Goal: Task Accomplishment & Management: Manage account settings

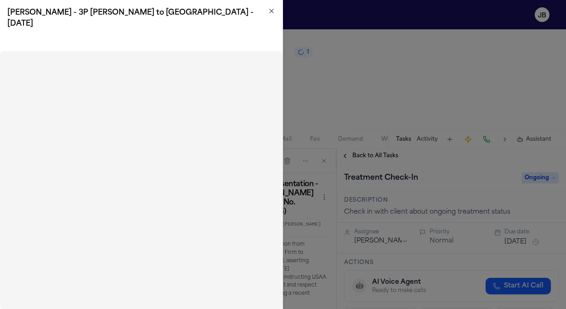
scroll to position [132, 0]
click at [270, 13] on icon "button" at bounding box center [271, 10] width 7 height 7
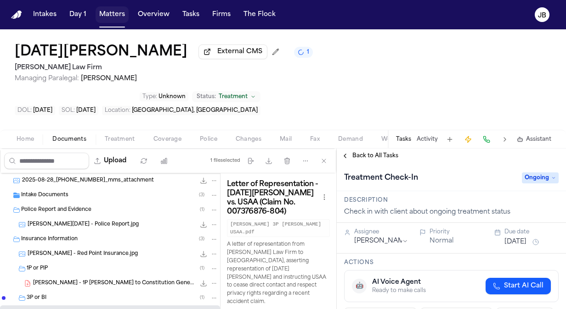
click at [115, 17] on button "Matters" at bounding box center [112, 14] width 33 height 17
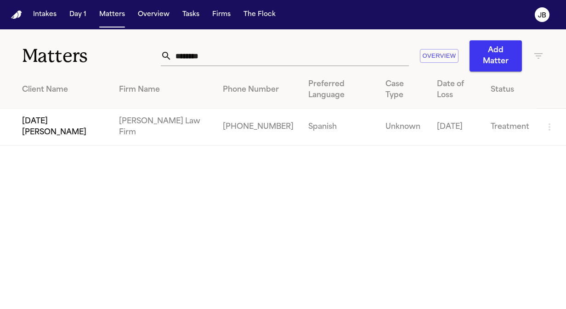
click at [52, 109] on td "[DATE][PERSON_NAME]" at bounding box center [56, 127] width 112 height 37
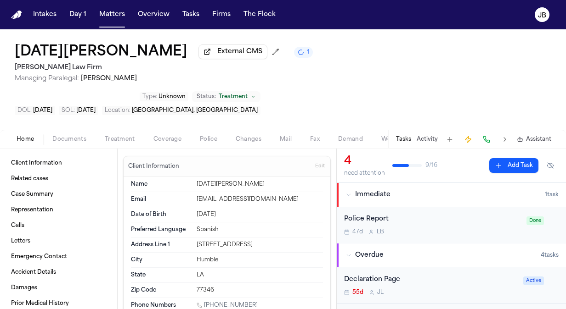
click at [67, 134] on button "Documents" at bounding box center [69, 139] width 52 height 11
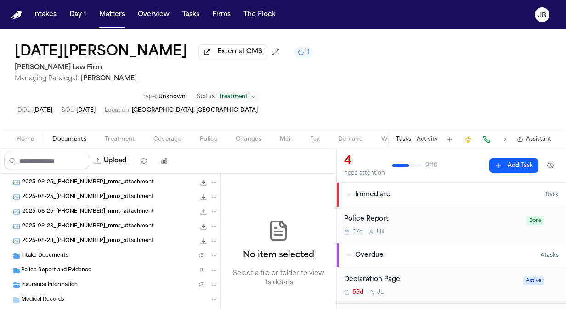
scroll to position [95, 0]
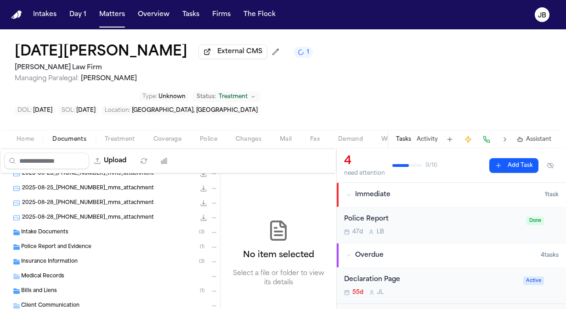
click at [37, 258] on span "Insurance Information" at bounding box center [49, 262] width 56 height 8
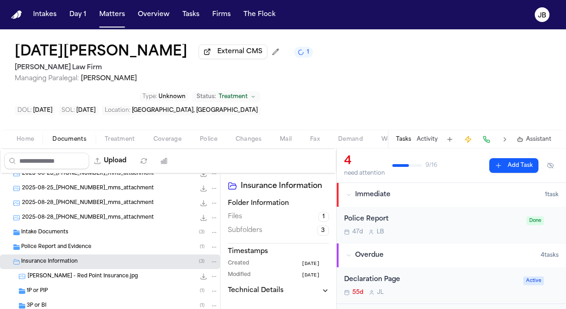
click at [78, 273] on span "[PERSON_NAME] - Red Point Insurance.jpg" at bounding box center [83, 277] width 110 height 8
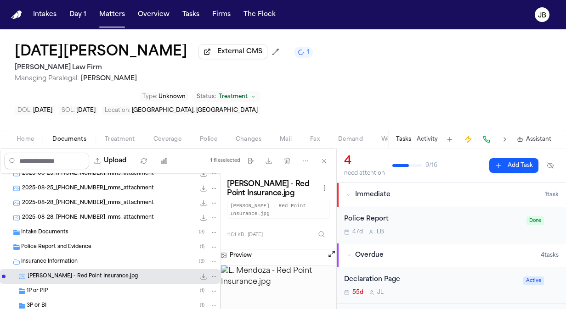
click at [65, 284] on div "1P or PIP ( 1 )" at bounding box center [110, 291] width 220 height 15
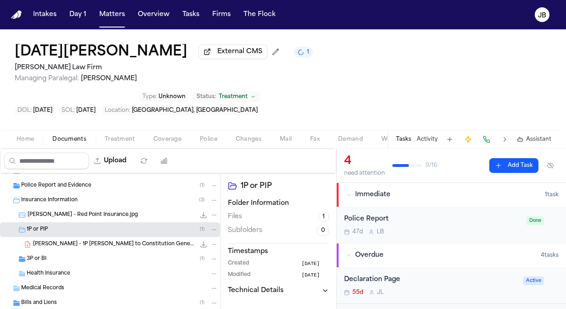
scroll to position [174, 0]
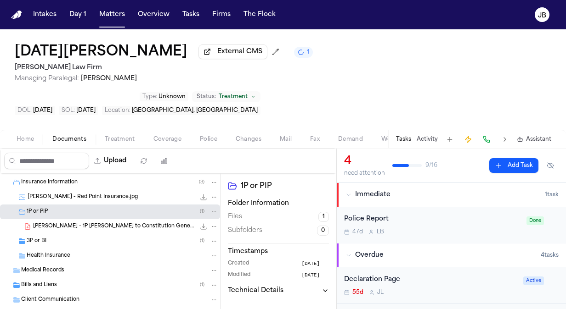
click at [92, 237] on div "3P or BI ( 1 )" at bounding box center [122, 241] width 191 height 8
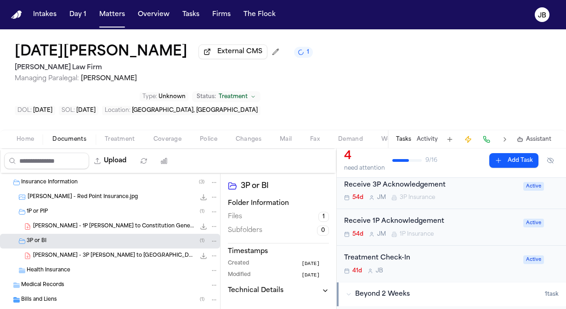
scroll to position [135, 0]
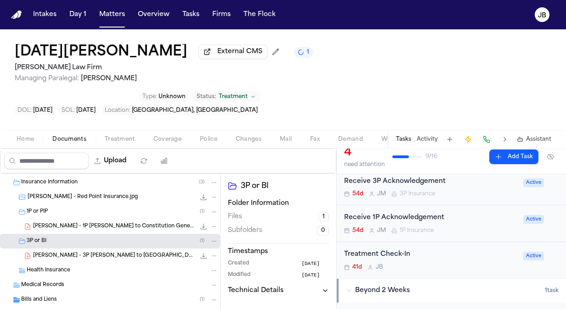
click at [423, 136] on button "Activity" at bounding box center [426, 139] width 21 height 7
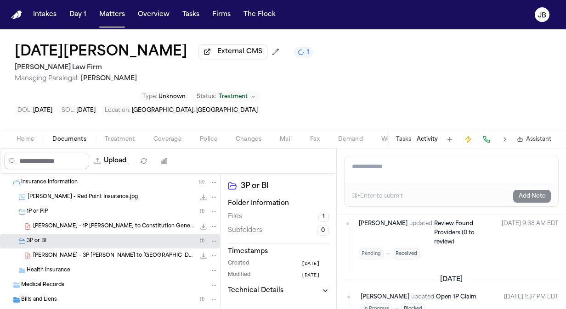
scroll to position [951, 0]
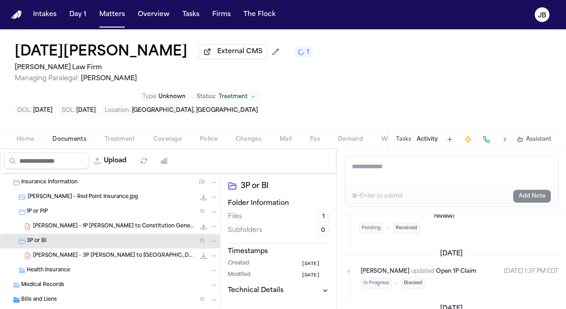
click at [125, 253] on span "[PERSON_NAME] - 3P [PERSON_NAME] to [GEOGRAPHIC_DATA] - [DATE]" at bounding box center [114, 257] width 162 height 8
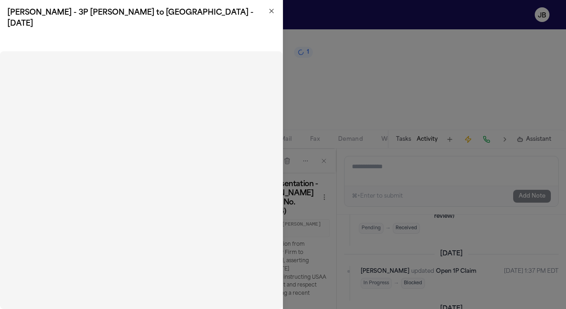
click at [269, 9] on icon "button" at bounding box center [271, 10] width 7 height 7
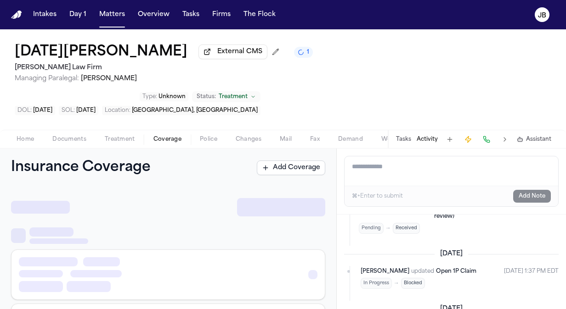
click at [173, 136] on span "Coverage" at bounding box center [167, 139] width 28 height 7
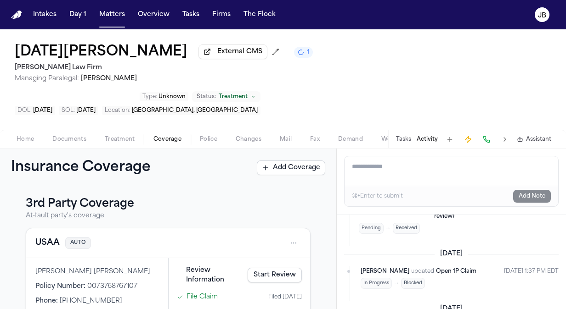
scroll to position [219, 0]
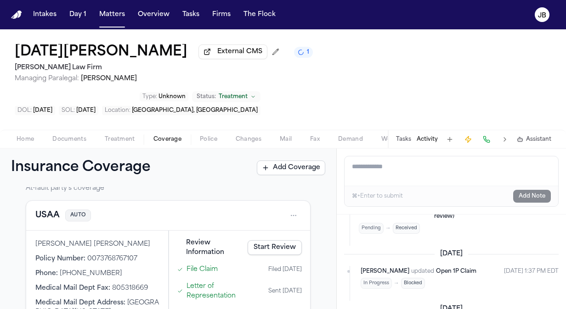
click at [288, 184] on html "Intakes Day 1 Matters Overview Tasks Firms The [PERSON_NAME] [DATE][PERSON_NAME…" at bounding box center [283, 154] width 566 height 309
click at [254, 206] on div "View coverage details" at bounding box center [257, 207] width 69 height 24
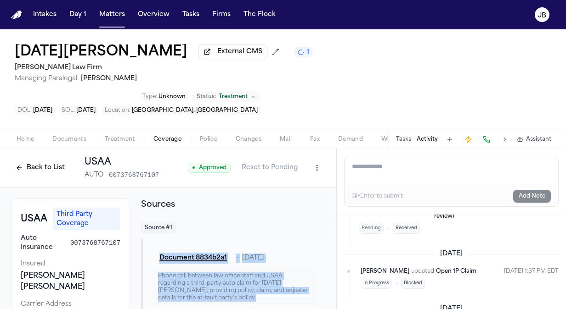
drag, startPoint x: 338, startPoint y: 151, endPoint x: 328, endPoint y: 195, distance: 45.7
click at [328, 195] on div "Back to List USAA AUTO 0073768767107 ● Approved Reset to Pending USAA Third Par…" at bounding box center [283, 229] width 566 height 161
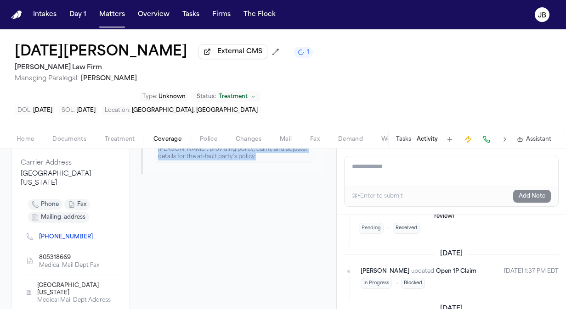
scroll to position [110, 0]
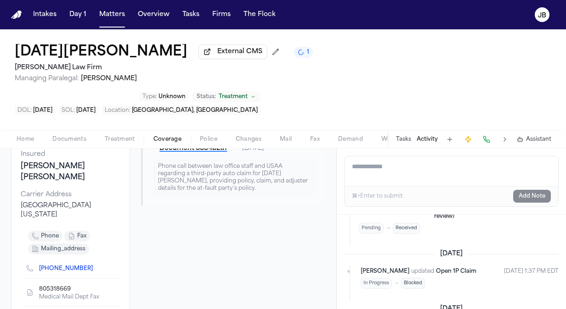
drag, startPoint x: 97, startPoint y: 226, endPoint x: 73, endPoint y: 230, distance: 25.1
click at [73, 258] on div "[PHONE_NUMBER]" at bounding box center [71, 268] width 100 height 20
click at [96, 269] on icon "Copy to clipboard" at bounding box center [97, 270] width 3 height 3
click at [0, 206] on html "Intakes Day 1 Matters Overview Tasks Firms The [PERSON_NAME] [DATE][PERSON_NAME…" at bounding box center [283, 154] width 566 height 309
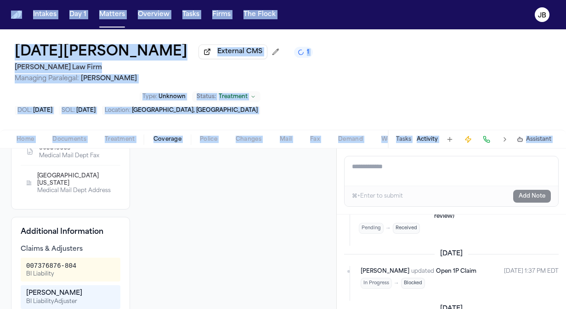
scroll to position [264, 0]
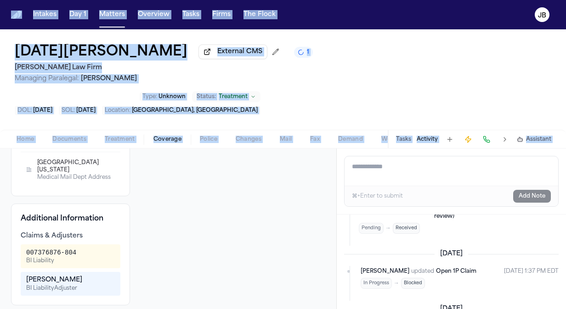
click at [197, 77] on span "Managing Paralegal: [PERSON_NAME]" at bounding box center [164, 78] width 298 height 9
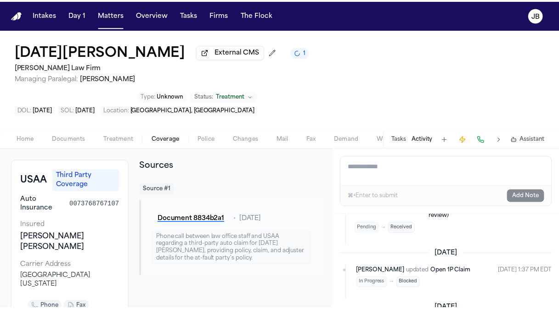
scroll to position [0, 0]
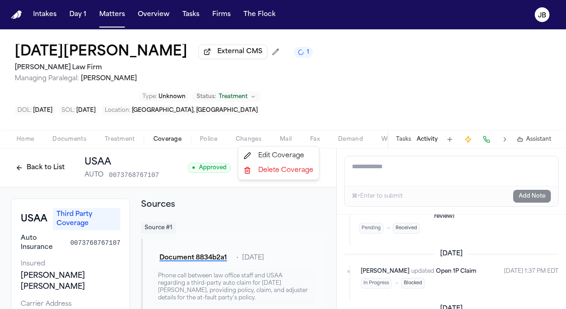
click at [311, 135] on html "Intakes Day 1 Matters Overview Tasks Firms The [PERSON_NAME] [DATE][PERSON_NAME…" at bounding box center [283, 154] width 566 height 309
click at [266, 159] on div "Edit Coverage" at bounding box center [278, 156] width 77 height 15
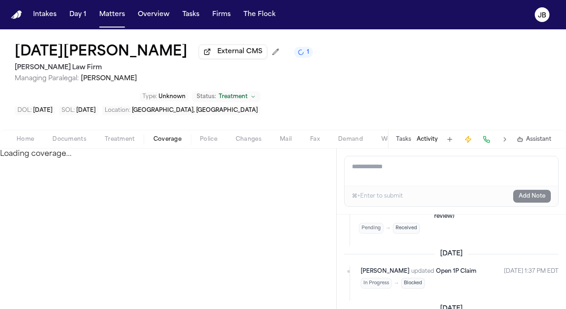
select select "**********"
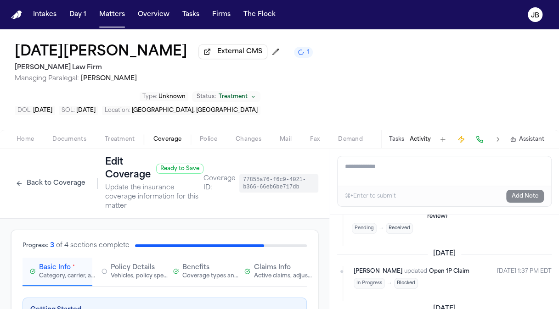
scroll to position [34, 0]
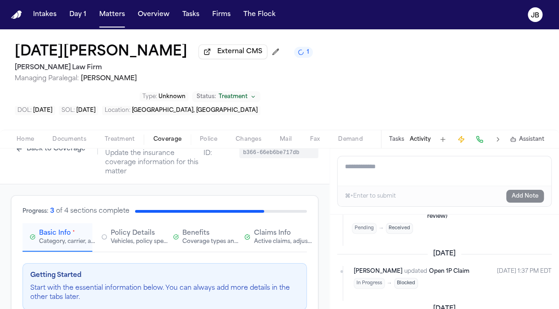
click at [265, 229] on span "Claims Info" at bounding box center [272, 233] width 37 height 9
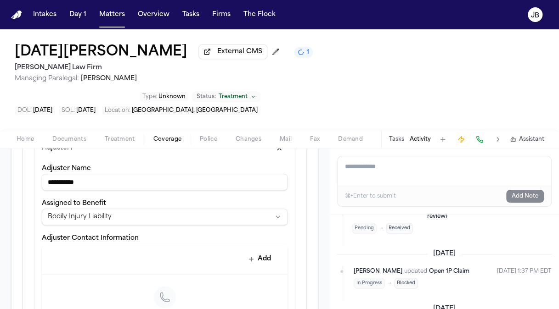
scroll to position [353, 0]
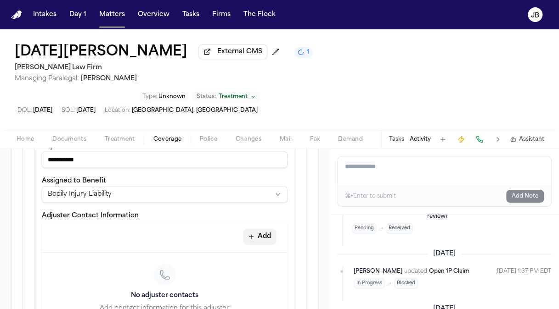
click at [252, 229] on button "Add" at bounding box center [260, 237] width 34 height 17
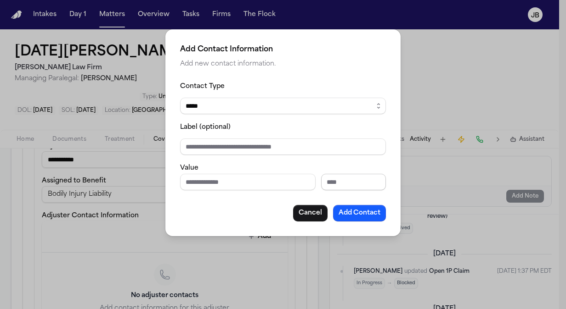
click at [331, 185] on input "Extension" at bounding box center [353, 182] width 65 height 17
type input "*****"
click at [361, 208] on button "Add Contact" at bounding box center [359, 213] width 53 height 17
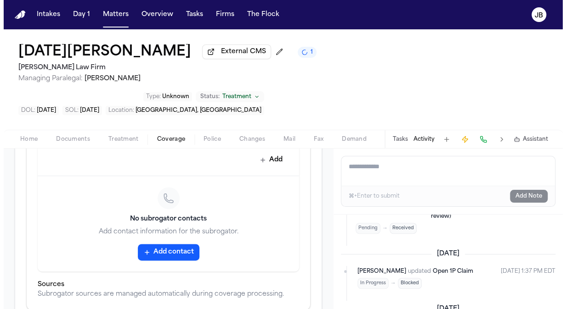
scroll to position [623, 0]
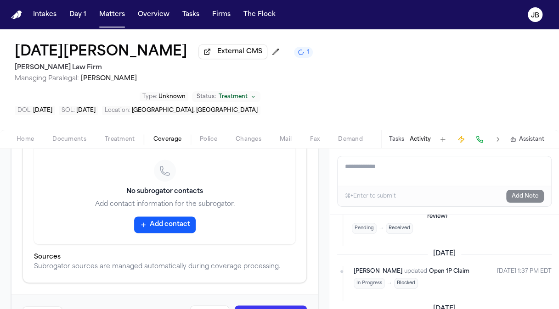
click at [285, 306] on button "Update Coverage" at bounding box center [271, 314] width 72 height 17
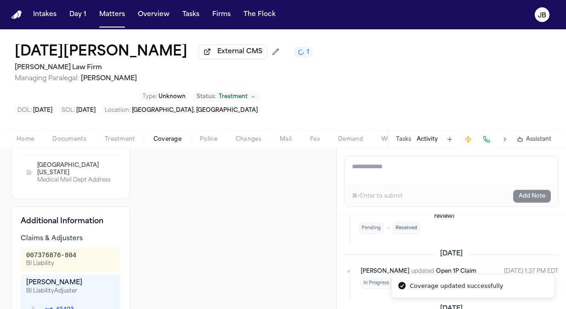
scroll to position [276, 0]
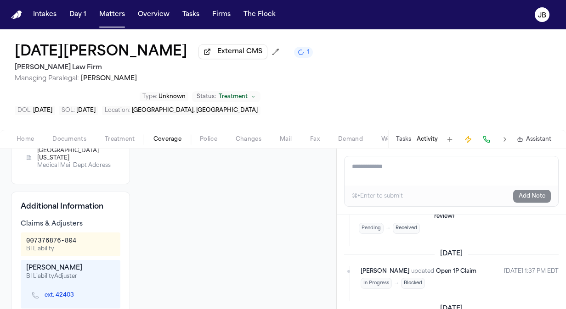
click at [413, 157] on textarea "Add a note to this matter" at bounding box center [450, 171] width 213 height 29
drag, startPoint x: 549, startPoint y: 135, endPoint x: 298, endPoint y: 131, distance: 250.3
click at [298, 149] on div "**********" at bounding box center [283, 229] width 566 height 161
type textarea "**********"
click at [530, 190] on button "Add Note" at bounding box center [532, 196] width 38 height 13
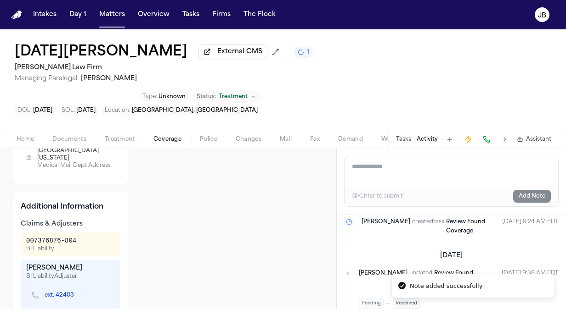
scroll to position [1027, 0]
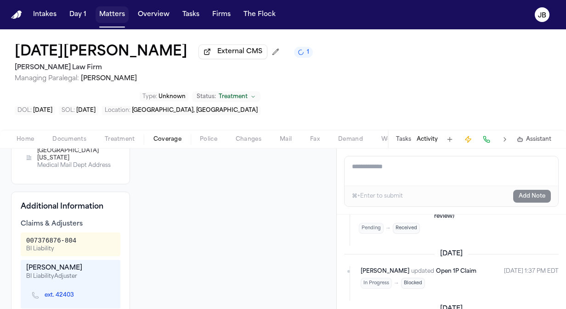
click at [112, 10] on button "Matters" at bounding box center [112, 14] width 33 height 17
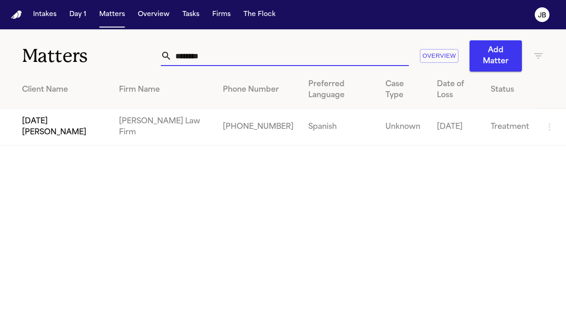
drag, startPoint x: 210, startPoint y: 58, endPoint x: 142, endPoint y: 58, distance: 67.5
click at [142, 58] on div "Matters ******** Overview Add Matter" at bounding box center [283, 50] width 566 height 42
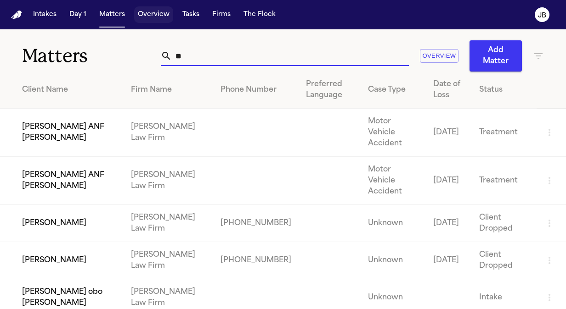
type input "*"
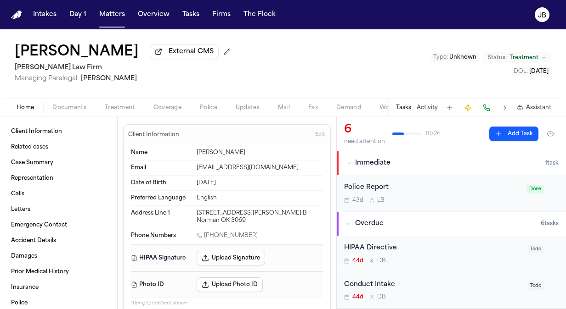
click at [65, 109] on span "Documents" at bounding box center [69, 107] width 34 height 7
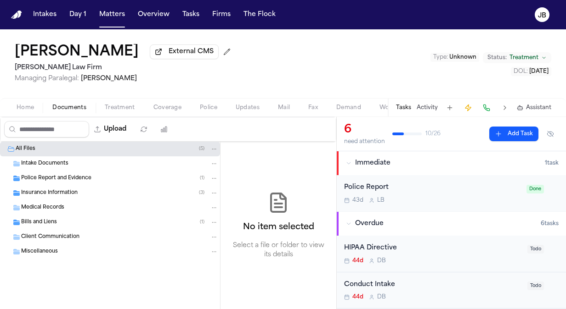
click at [54, 222] on span "Bills and Liens" at bounding box center [39, 223] width 36 height 8
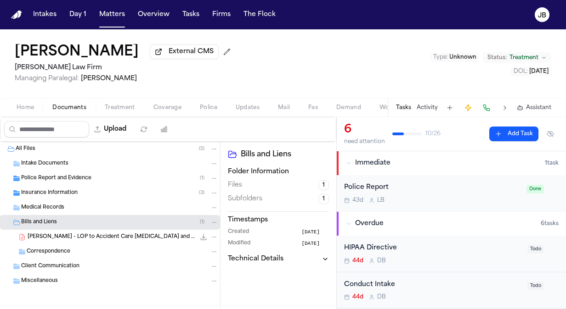
click at [70, 196] on span "Insurance Information" at bounding box center [49, 194] width 56 height 8
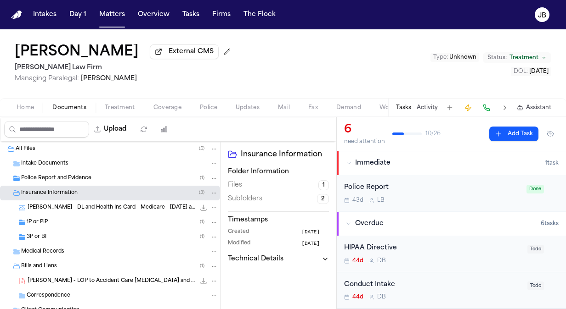
click at [51, 239] on div "3P or BI ( 1 )" at bounding box center [122, 237] width 191 height 8
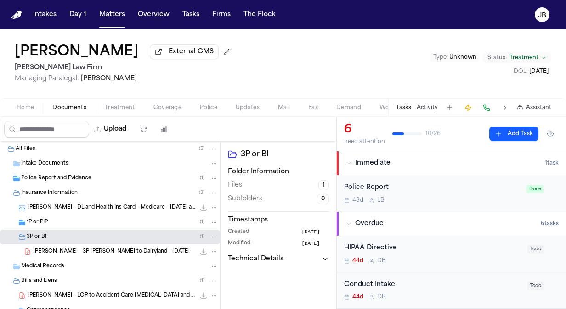
click at [66, 225] on div "1P or PIP ( 1 )" at bounding box center [122, 223] width 191 height 8
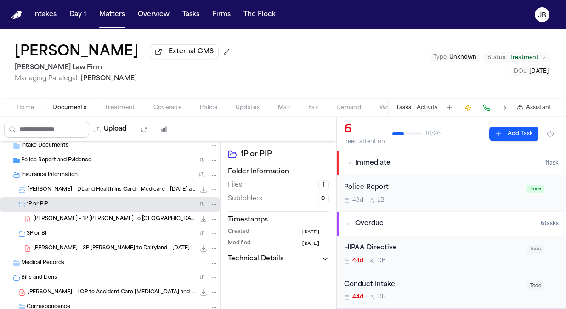
scroll to position [28, 0]
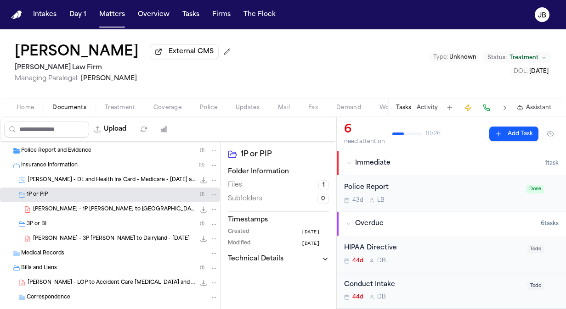
click at [80, 151] on span "Police Report and Evidence" at bounding box center [56, 151] width 70 height 8
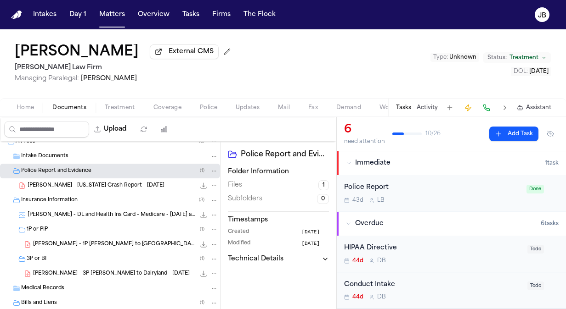
scroll to position [0, 0]
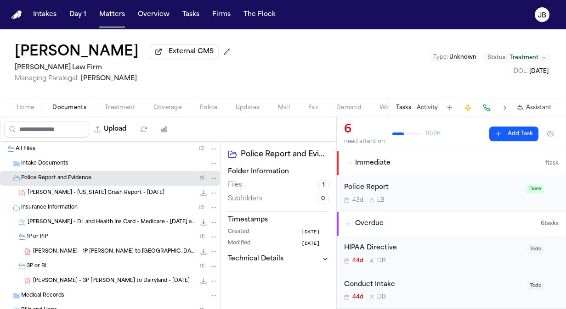
click at [163, 106] on span "Coverage" at bounding box center [167, 107] width 28 height 7
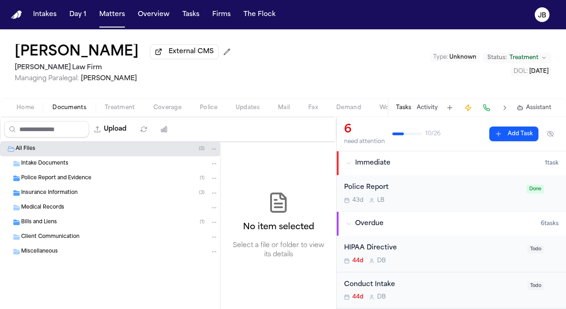
click at [84, 109] on span "Documents" at bounding box center [69, 107] width 34 height 7
click at [51, 175] on span "Police Report and Evidence" at bounding box center [56, 179] width 70 height 8
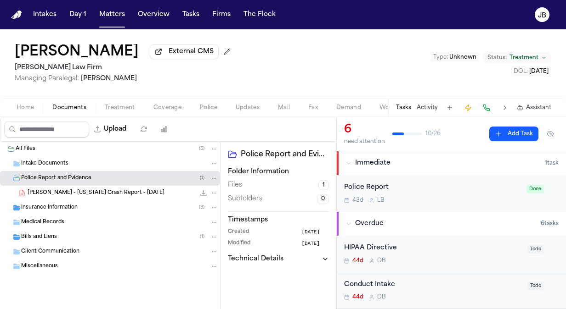
click at [66, 208] on span "Insurance Information" at bounding box center [49, 208] width 56 height 8
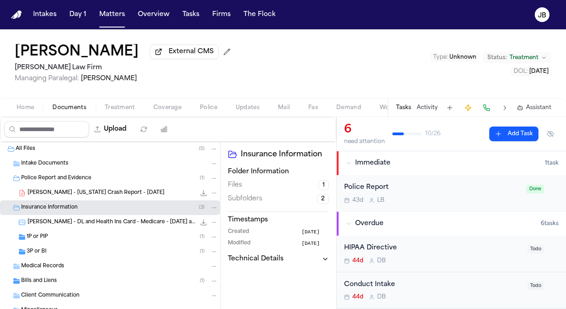
click at [126, 227] on div "C. Johnson - DL and Health Ins Card - Medicare - 9.19.23 and 3.15.23 139.9 KB •…" at bounding box center [110, 222] width 220 height 15
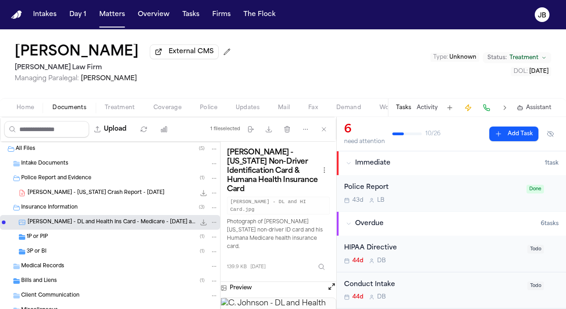
click at [116, 233] on div "1P or PIP ( 1 )" at bounding box center [122, 237] width 191 height 8
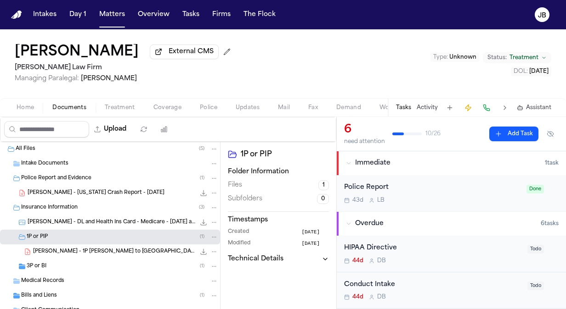
click at [110, 260] on div "3P or BI ( 1 )" at bounding box center [110, 266] width 220 height 15
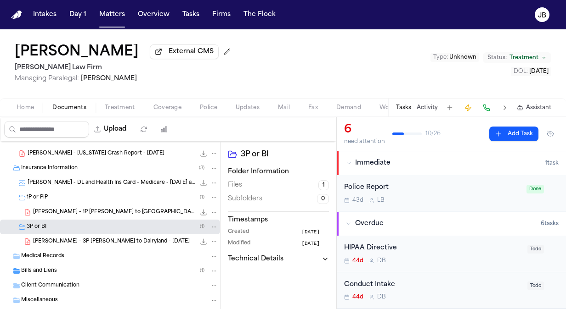
scroll to position [40, 0]
click at [48, 272] on span "Bills and Liens" at bounding box center [39, 271] width 36 height 8
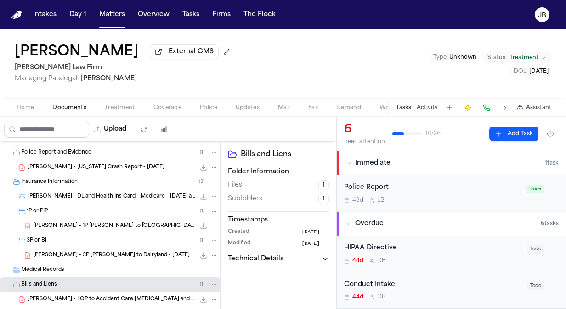
scroll to position [24, 0]
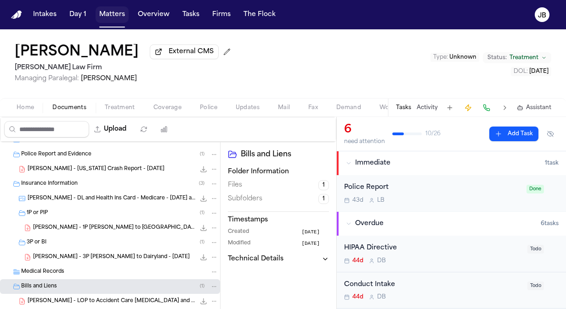
click at [114, 17] on button "Matters" at bounding box center [112, 14] width 33 height 17
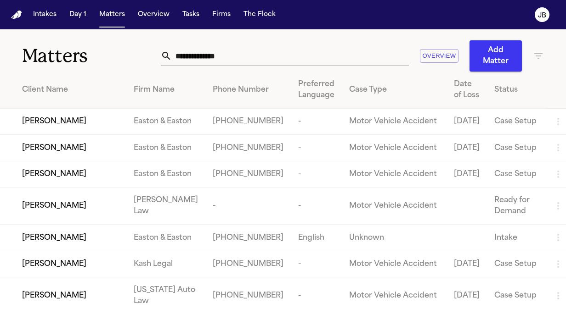
click at [225, 51] on input "text" at bounding box center [290, 56] width 237 height 20
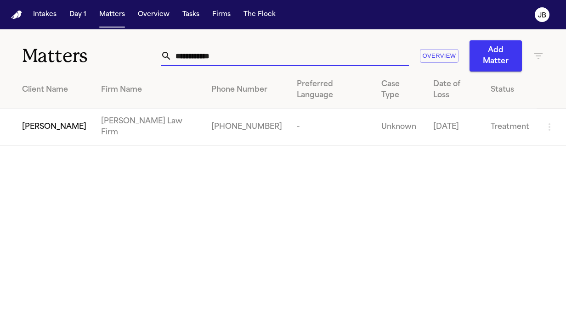
type input "**********"
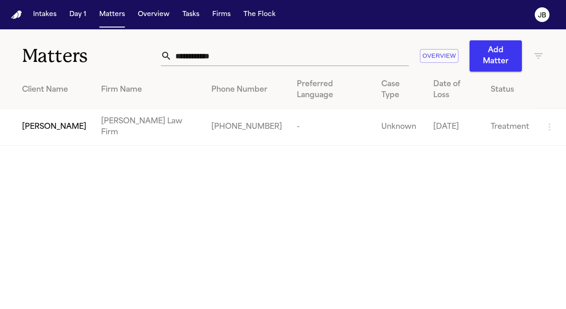
click at [60, 122] on span "Loretta Johnson" at bounding box center [54, 127] width 64 height 11
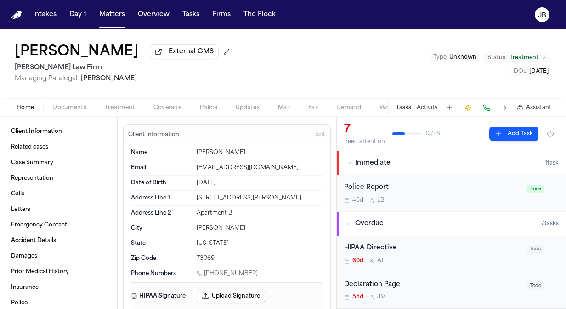
click at [58, 111] on span "Documents" at bounding box center [69, 107] width 34 height 7
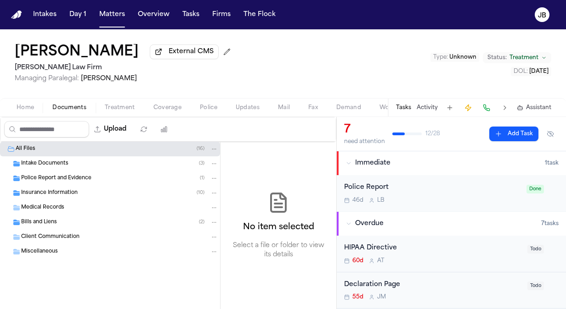
click at [58, 192] on span "Insurance Information" at bounding box center [49, 194] width 56 height 8
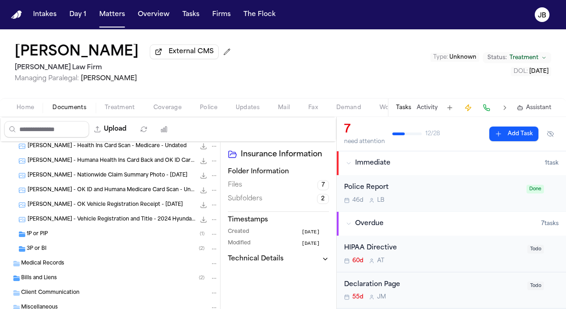
scroll to position [89, 0]
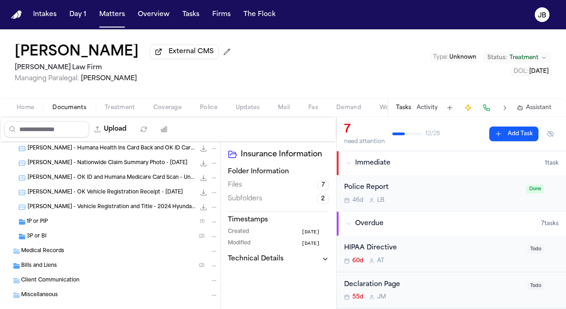
click at [69, 242] on div "3P or BI ( 2 )" at bounding box center [110, 237] width 220 height 15
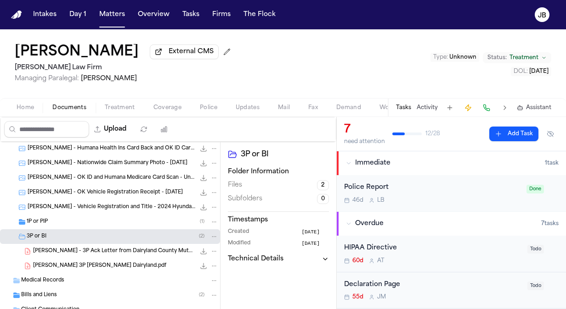
click at [83, 250] on span "L. Johnson - 3P Ack Letter from Dairyland County Mutual Insurance - 8.27.25" at bounding box center [114, 252] width 162 height 8
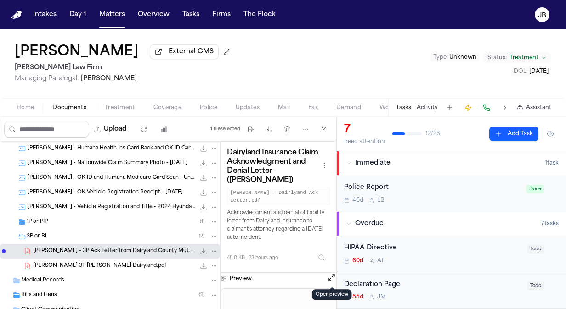
click at [334, 277] on button "Open preview" at bounding box center [331, 277] width 9 height 9
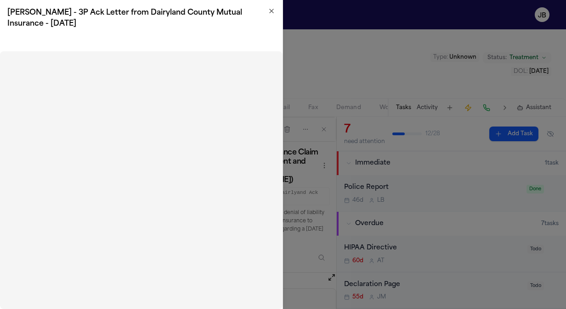
click at [270, 12] on icon "button" at bounding box center [271, 10] width 7 height 7
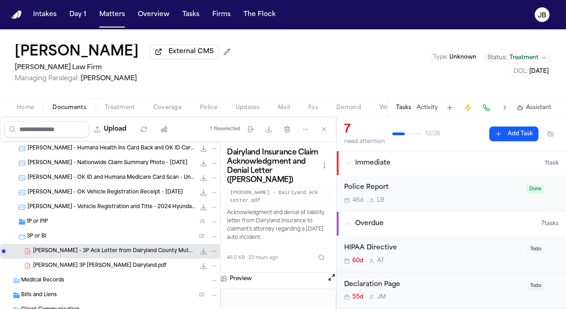
click at [332, 276] on button "Open preview" at bounding box center [331, 277] width 9 height 9
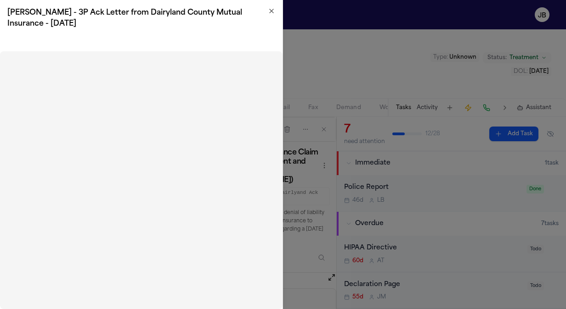
click at [273, 11] on icon "button" at bounding box center [271, 10] width 7 height 7
